Goal: Transaction & Acquisition: Purchase product/service

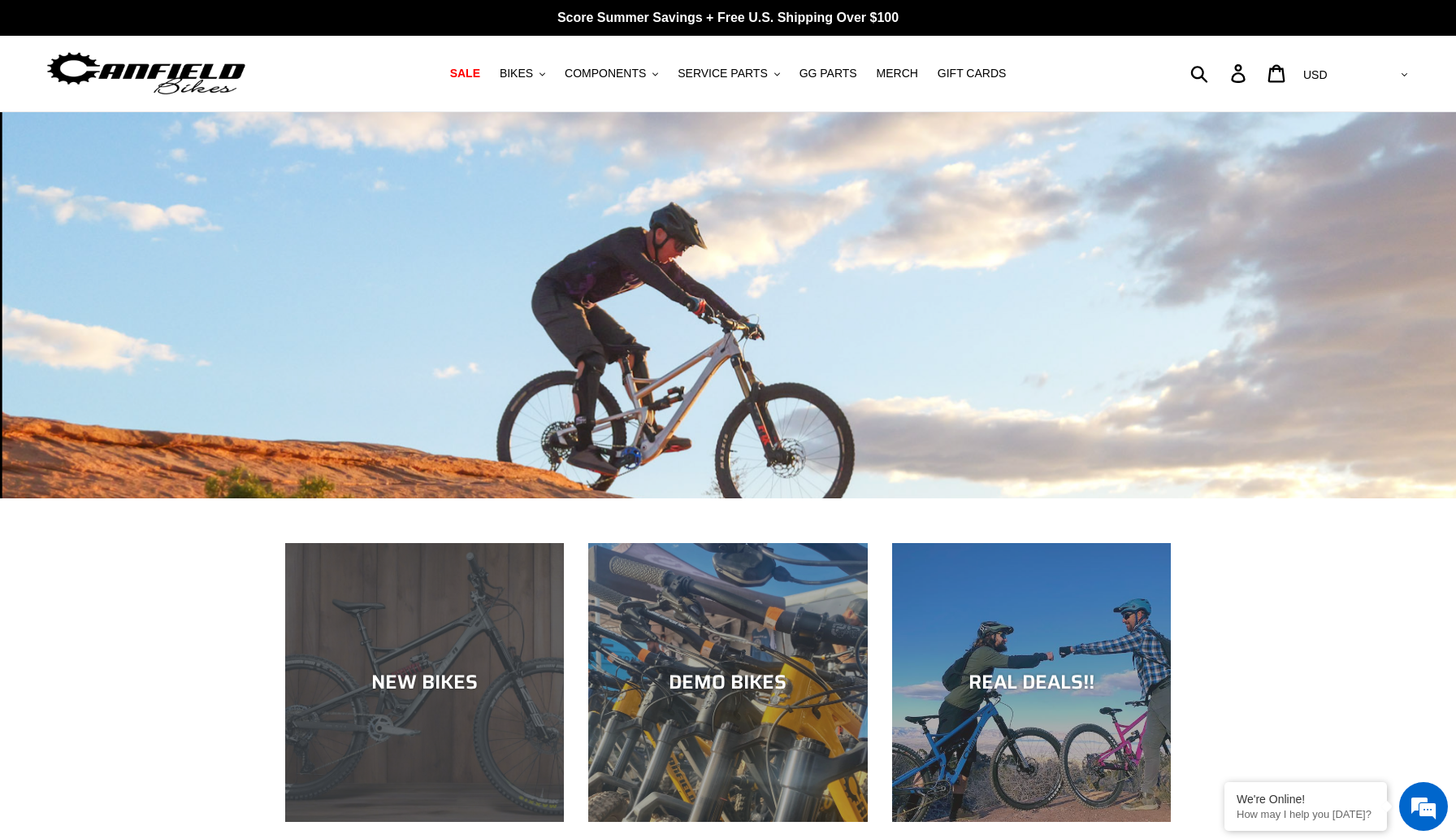
click at [392, 694] on div "NEW BIKES" at bounding box center [424, 682] width 278 height 24
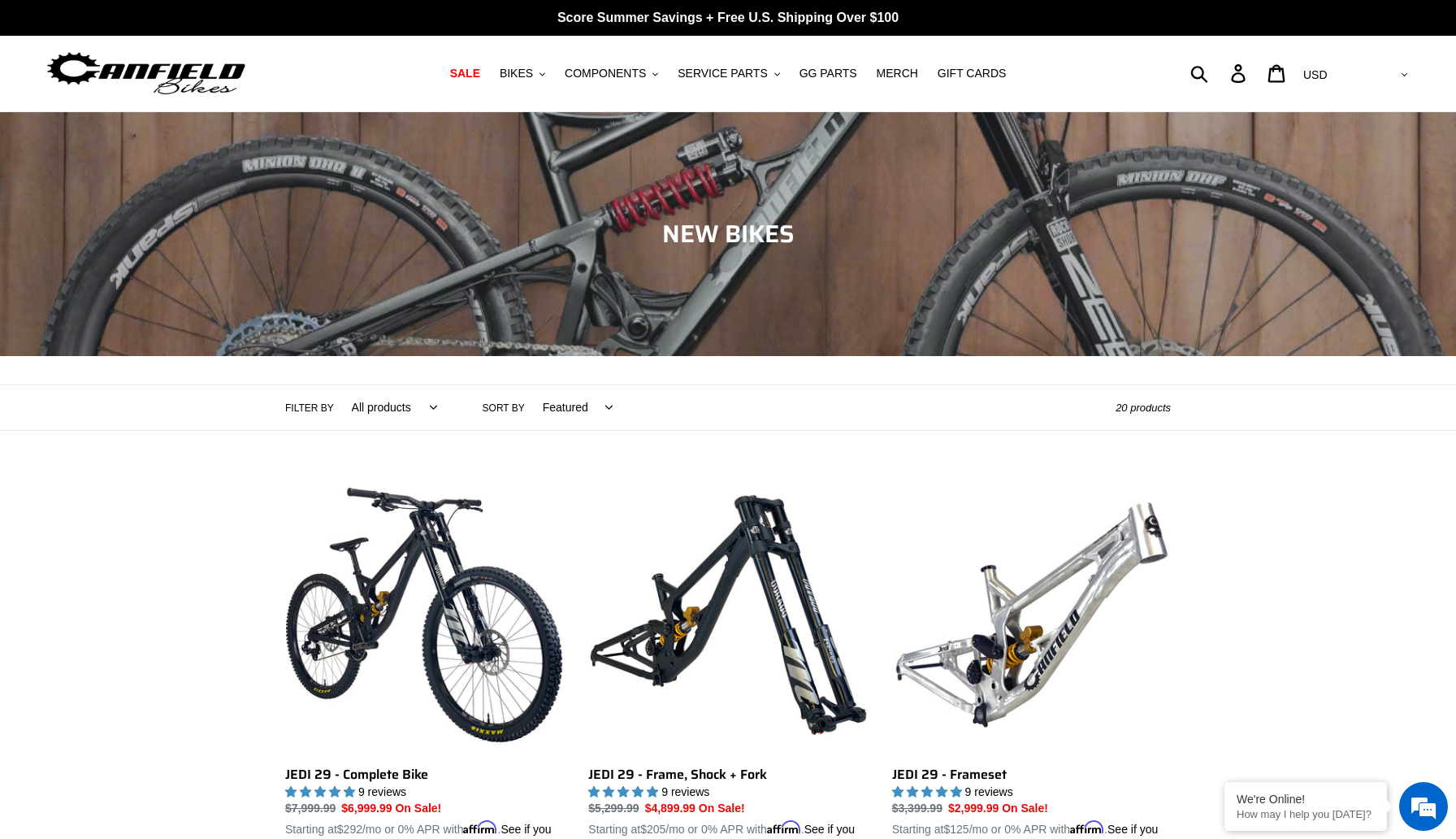
click at [724, 235] on span "Collection: NEW BIKES" at bounding box center [728, 234] width 132 height 38
click at [524, 74] on span "BIKES" at bounding box center [516, 74] width 33 height 14
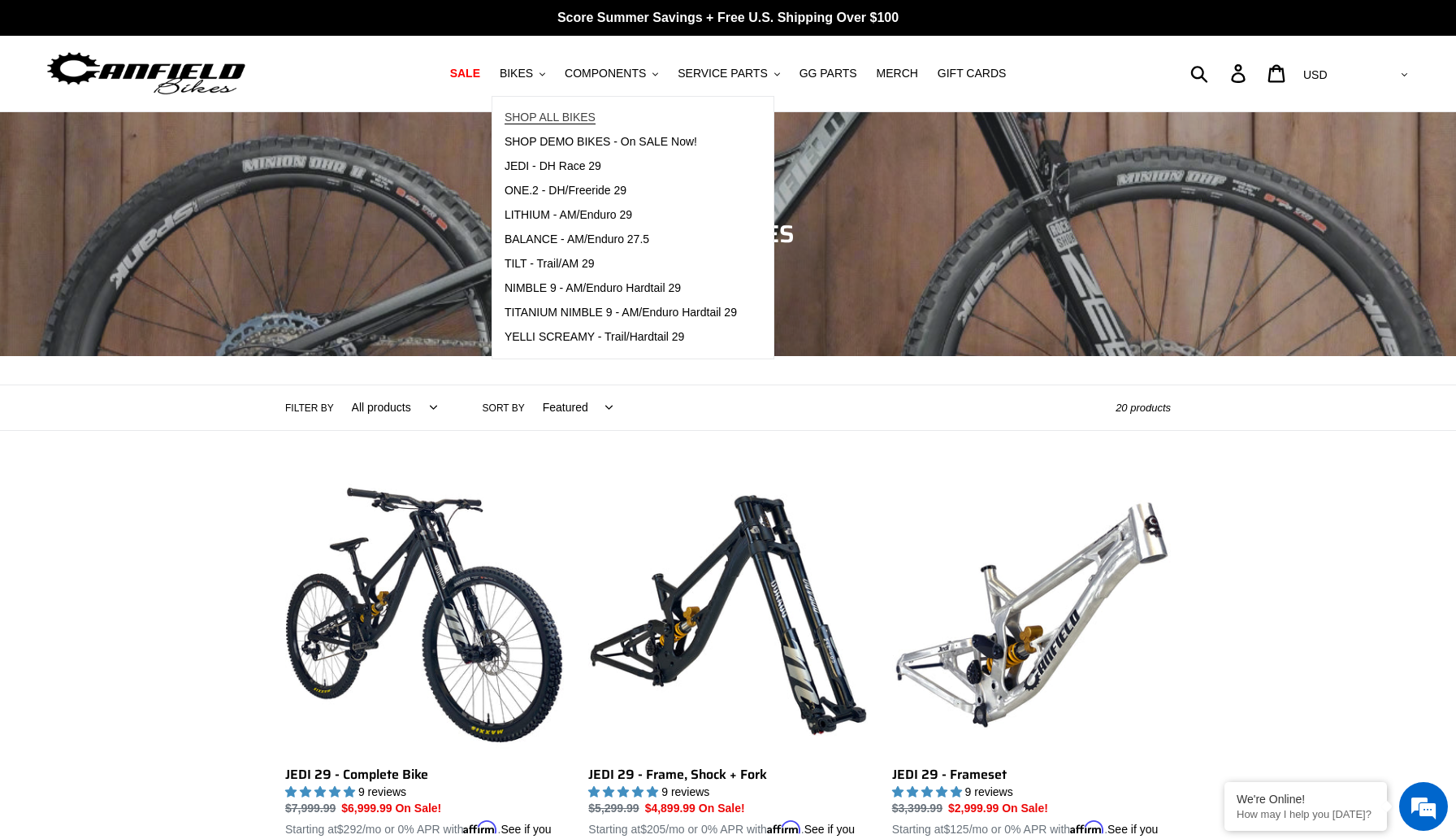
click at [539, 120] on span "SHOP ALL BIKES" at bounding box center [550, 117] width 91 height 14
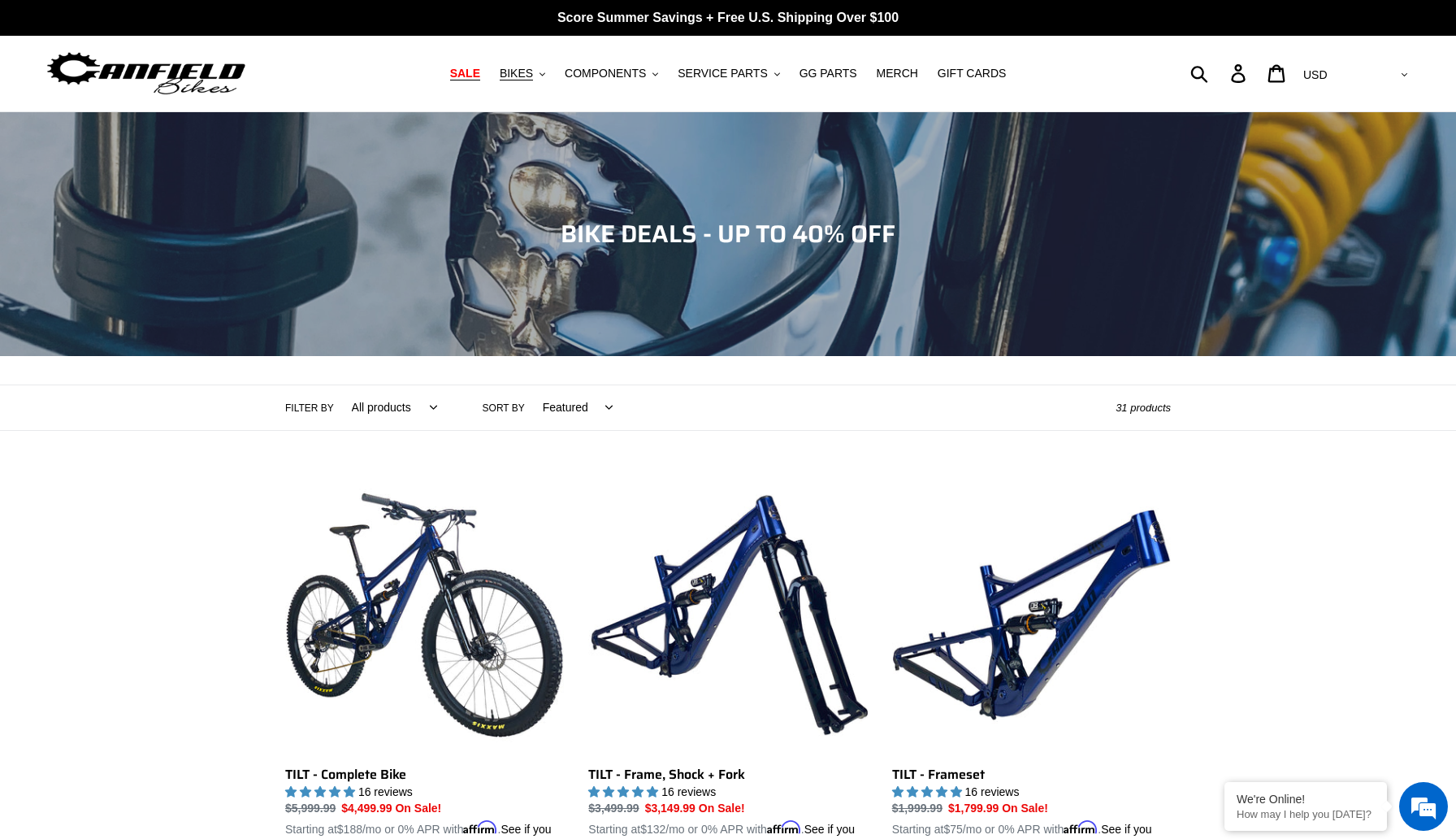
click at [460, 69] on span "SALE" at bounding box center [465, 74] width 30 height 14
